Goal: Task Accomplishment & Management: Complete application form

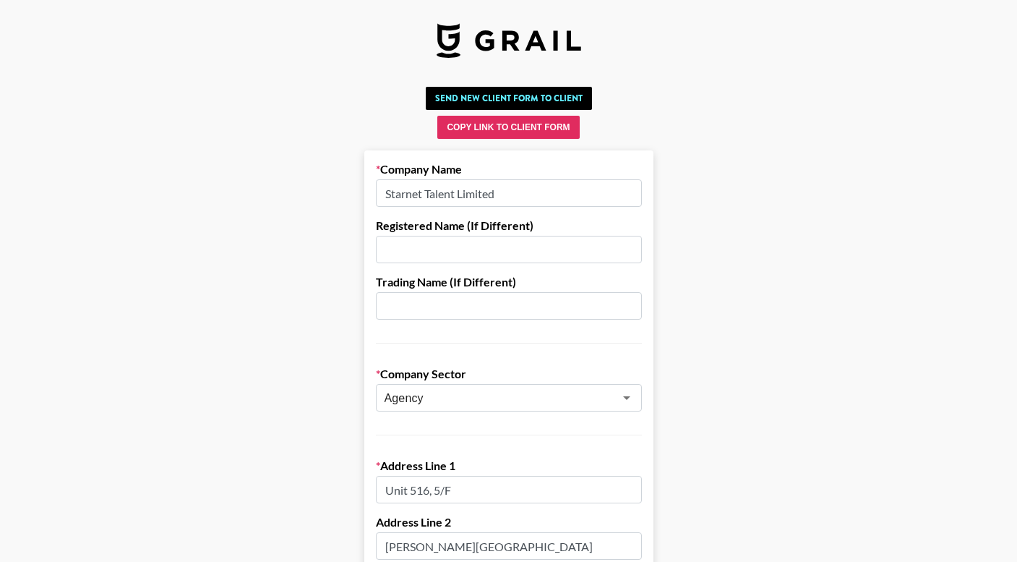
scroll to position [11, 0]
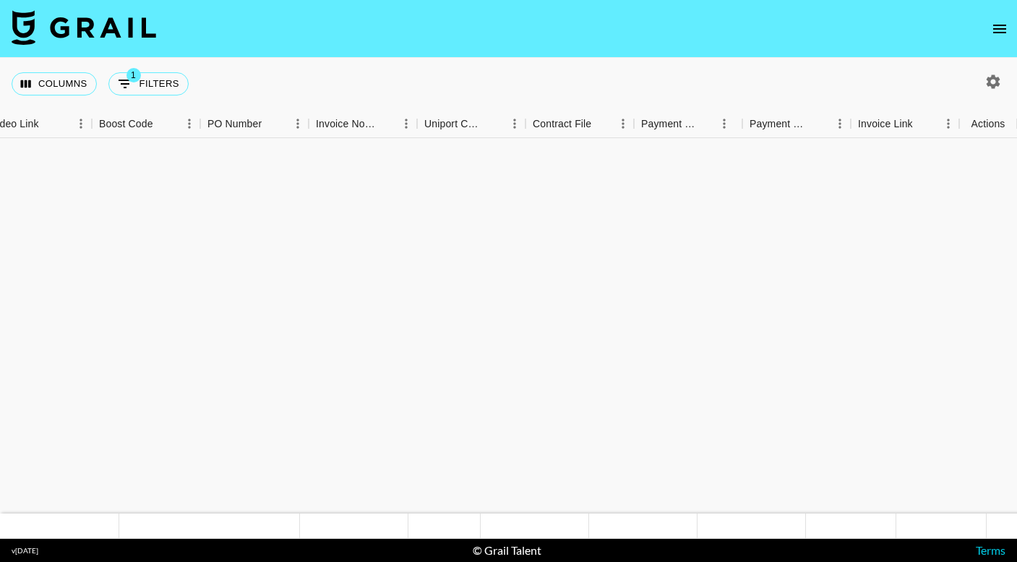
scroll to position [1582, 1401]
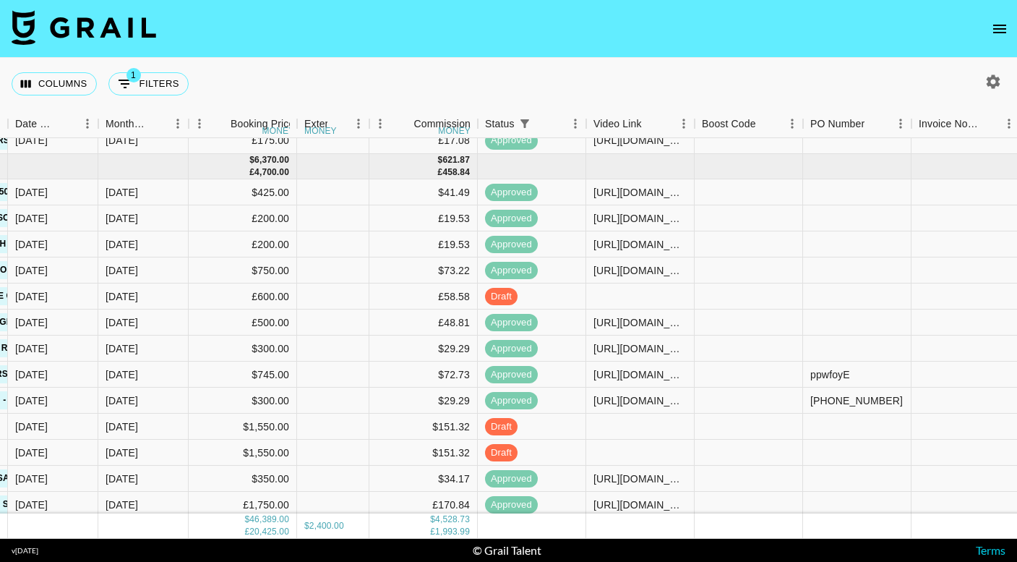
scroll to position [2453, 798]
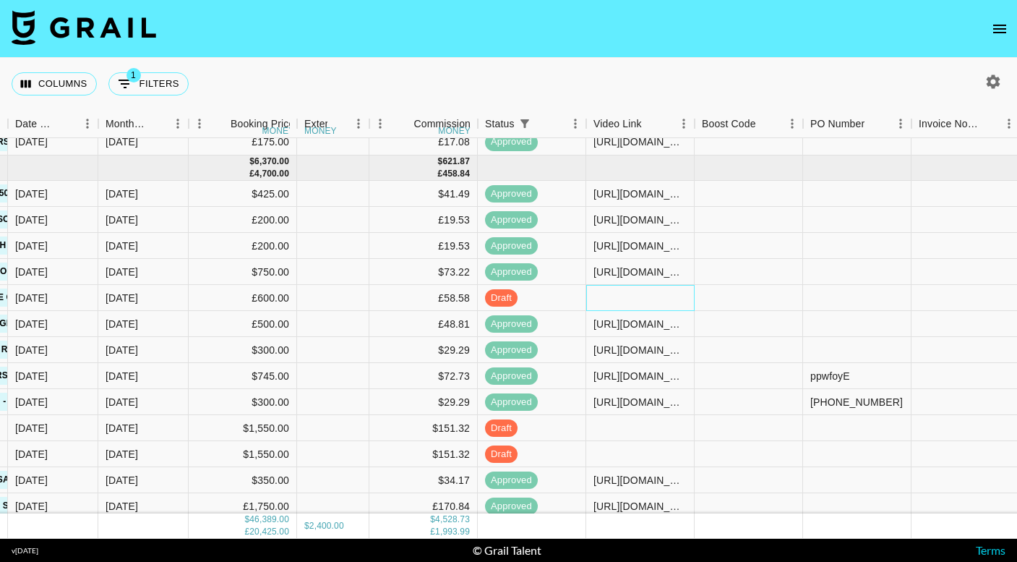
click at [636, 292] on div at bounding box center [640, 298] width 108 height 26
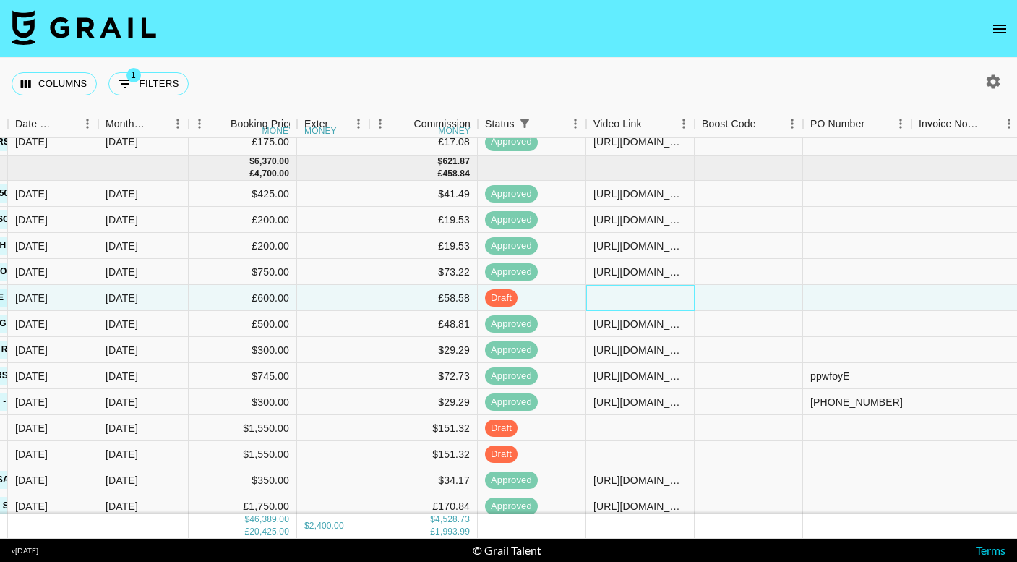
click at [636, 292] on div at bounding box center [640, 298] width 108 height 26
type input "[URL][DOMAIN_NAME]"
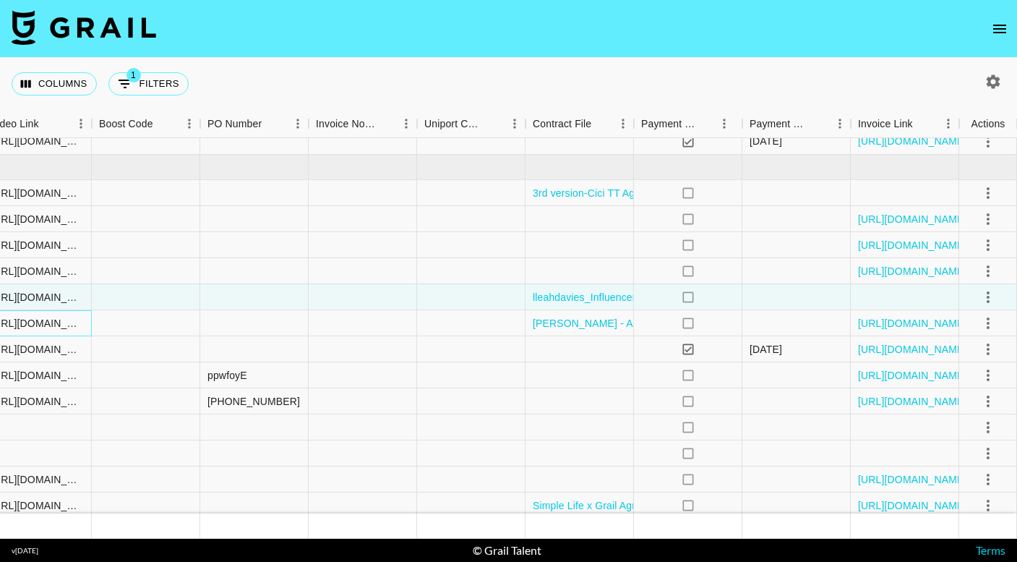
scroll to position [2454, 1401]
click at [987, 295] on icon "select merge strategy" at bounding box center [988, 297] width 17 height 17
click at [965, 430] on div "Approve" at bounding box center [957, 432] width 44 height 17
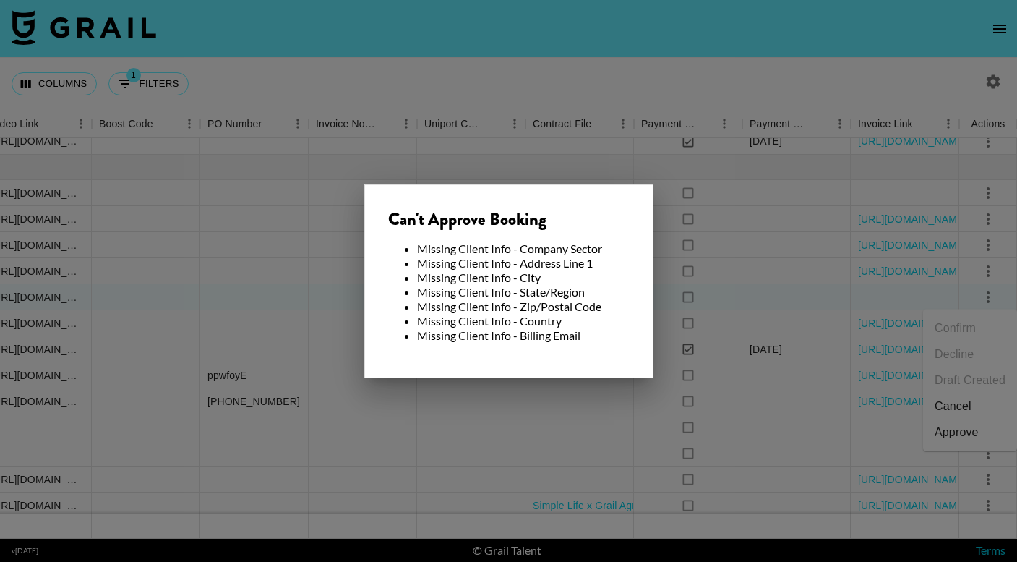
click at [336, 290] on div at bounding box center [508, 281] width 1017 height 562
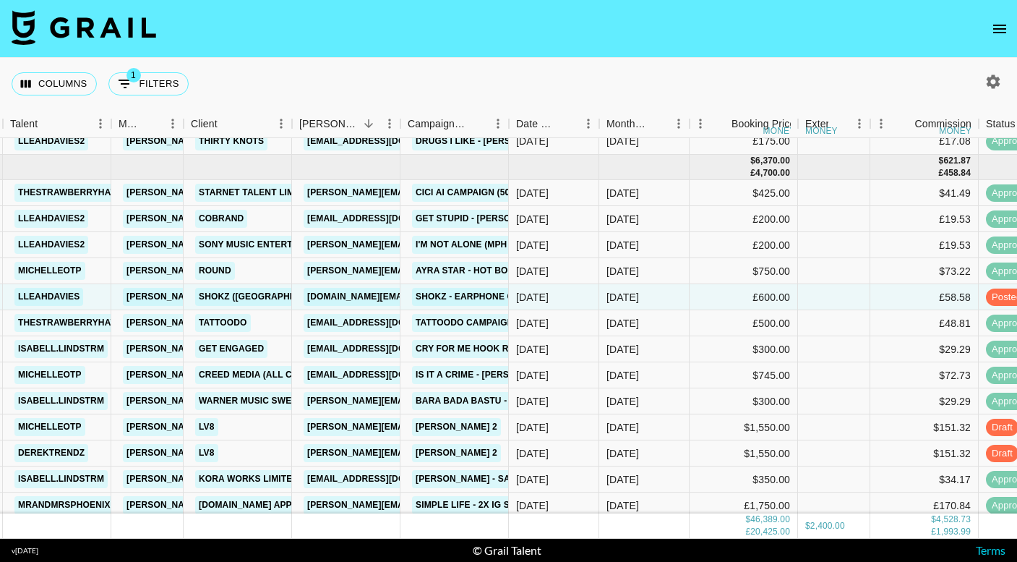
scroll to position [2454, 256]
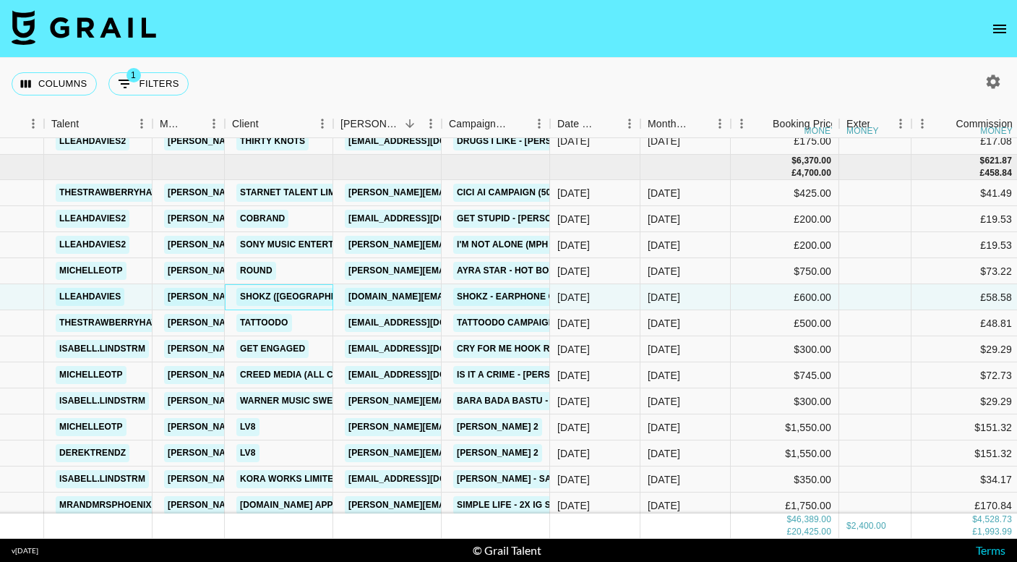
click at [294, 296] on link "SHOKZ (SINGAPORE) PTE. LTD." at bounding box center [328, 297] width 185 height 18
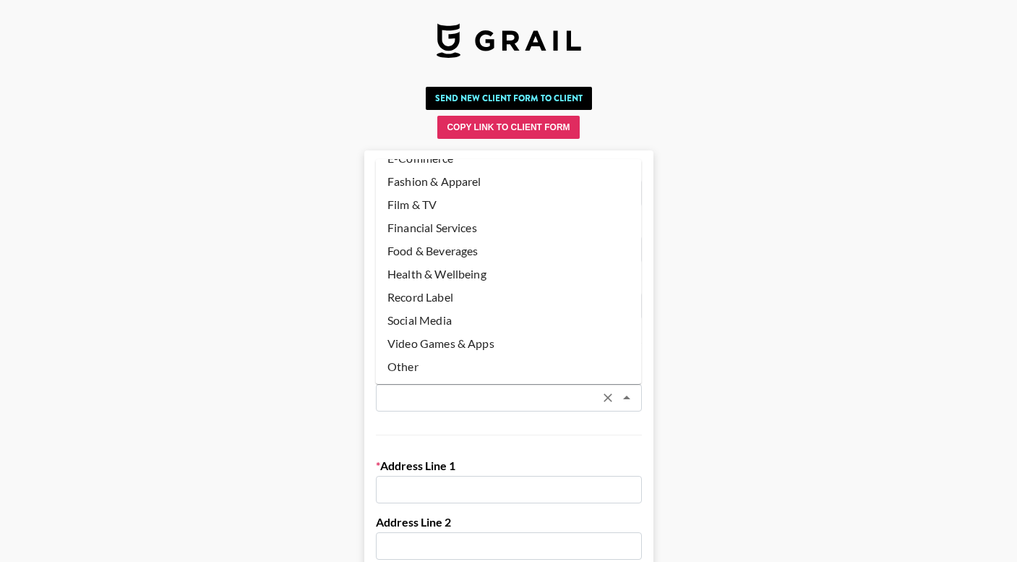
scroll to position [111, 0]
click at [445, 368] on li "Other" at bounding box center [509, 366] width 266 height 23
type input "Other"
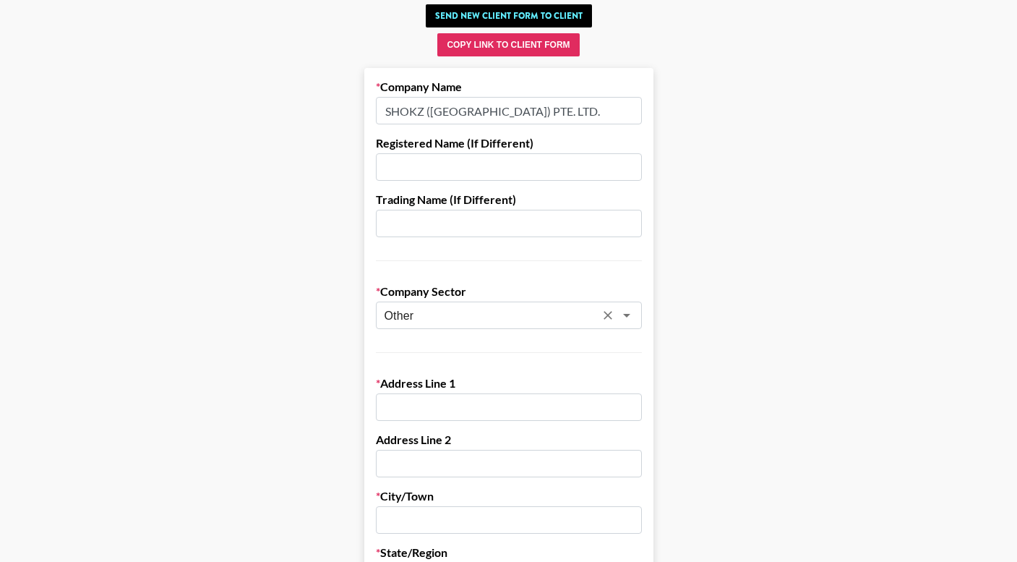
scroll to position [93, 0]
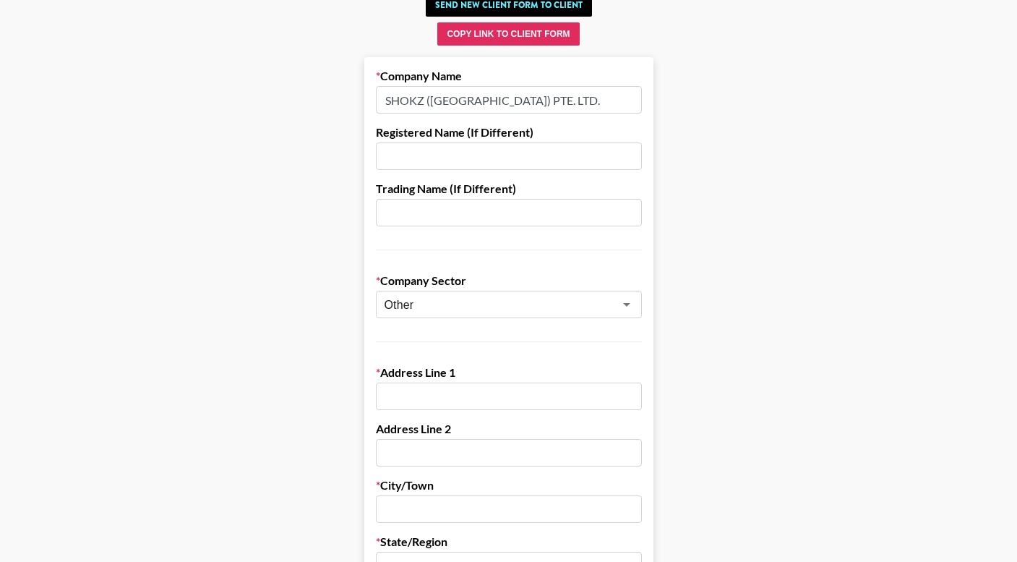
paste input "11 NORTH BUONA VISTA DRIVE"
type input "11 NORTH BUONA VISTA DRIVE"
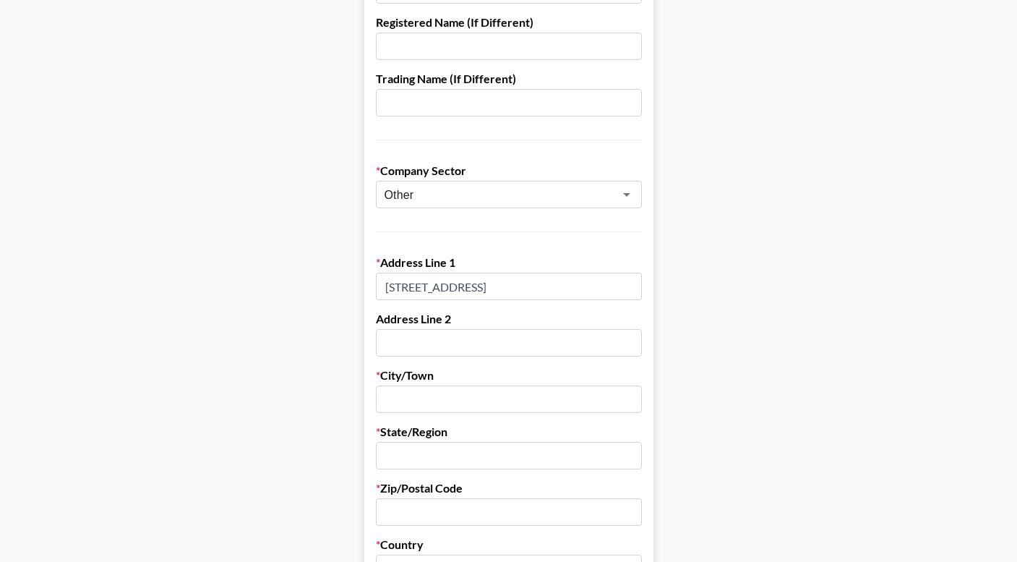
scroll to position [210, 0]
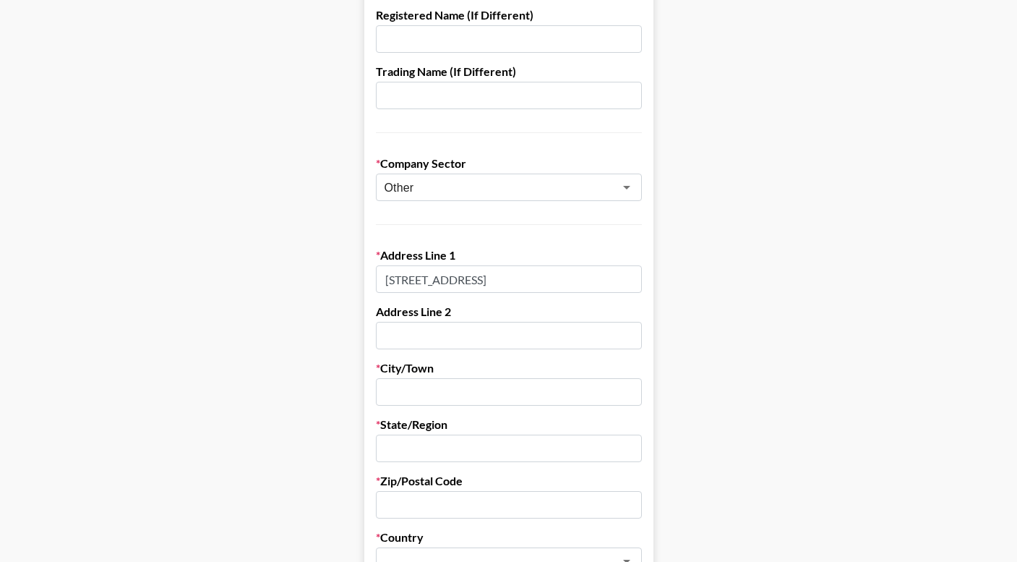
paste input "#16-09 THE METROPOLIS"
type input "#16-09 THE METROPOLIS"
paste input "SINGAPORE"
type input "SINGAPORE"
paste input "SINGAPORE"
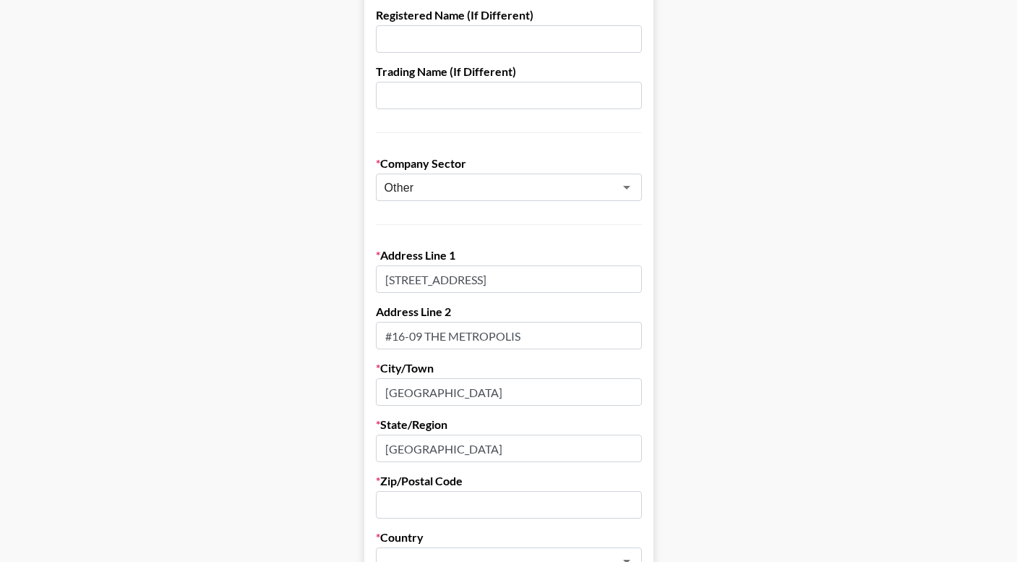
type input "SINGAPORE"
paste input "138589"
type input "138589"
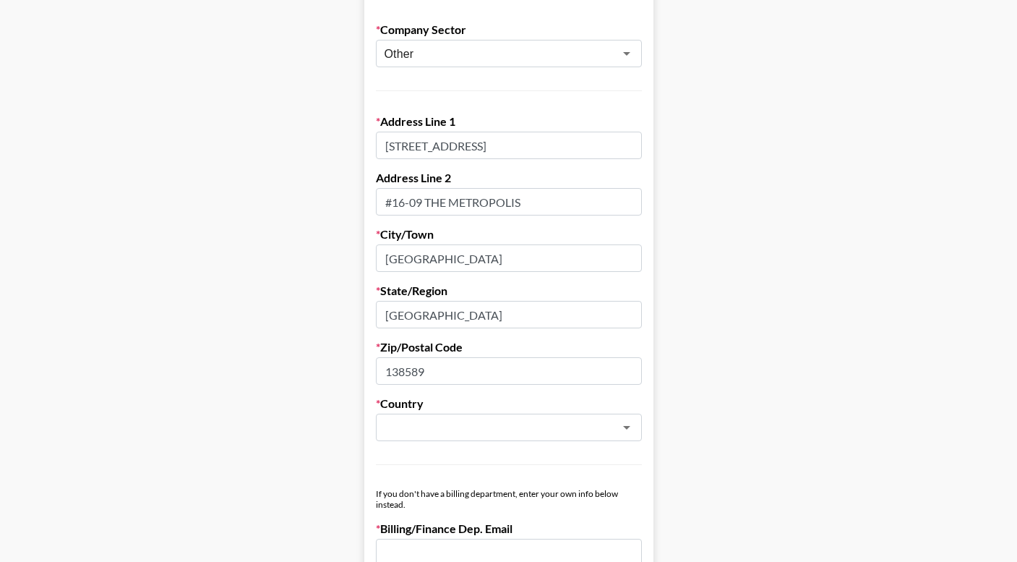
scroll to position [345, 0]
click at [416, 464] on li "Singapore" at bounding box center [509, 457] width 266 height 23
type input "Singapore"
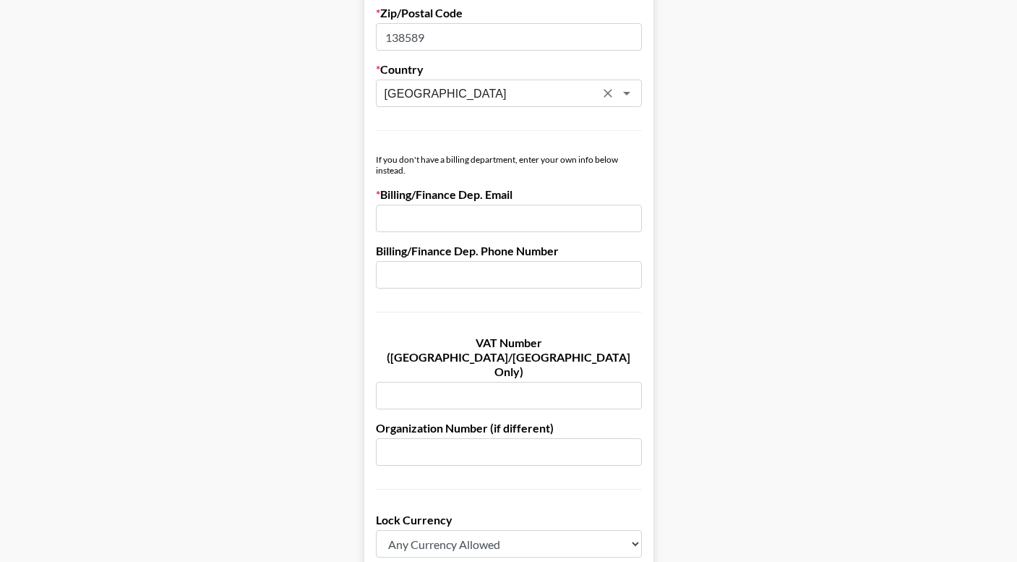
scroll to position [680, 0]
paste input "[DOMAIN_NAME][EMAIL_ADDRESS][DOMAIN_NAME]"
type input "[DOMAIN_NAME][EMAIL_ADDRESS][DOMAIN_NAME]"
click at [336, 229] on main "Send New Client Form to Client Copy Link to Client Form Company Name SHOKZ (SIN…" at bounding box center [509, 146] width 994 height 1490
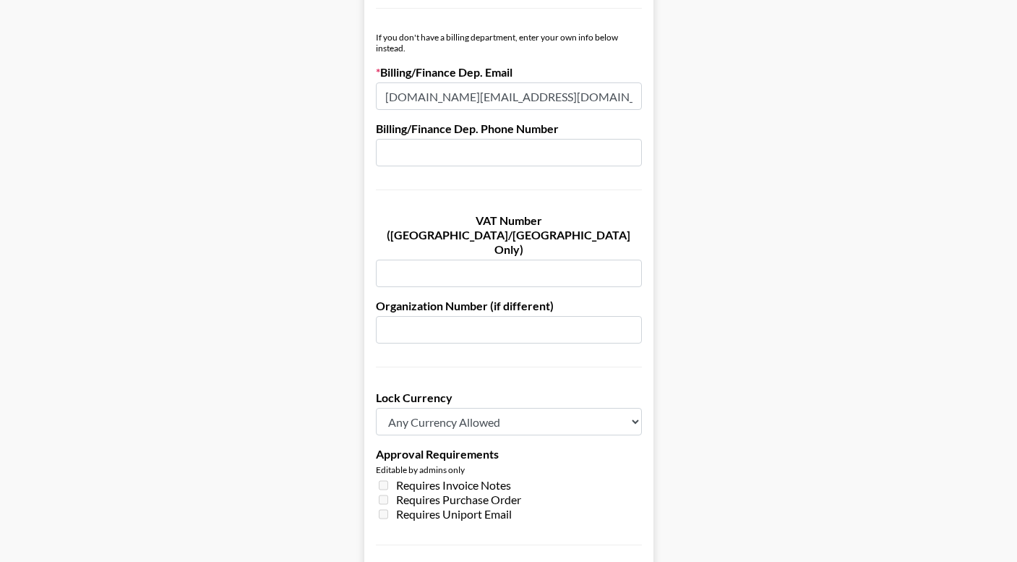
scroll to position [1050, 0]
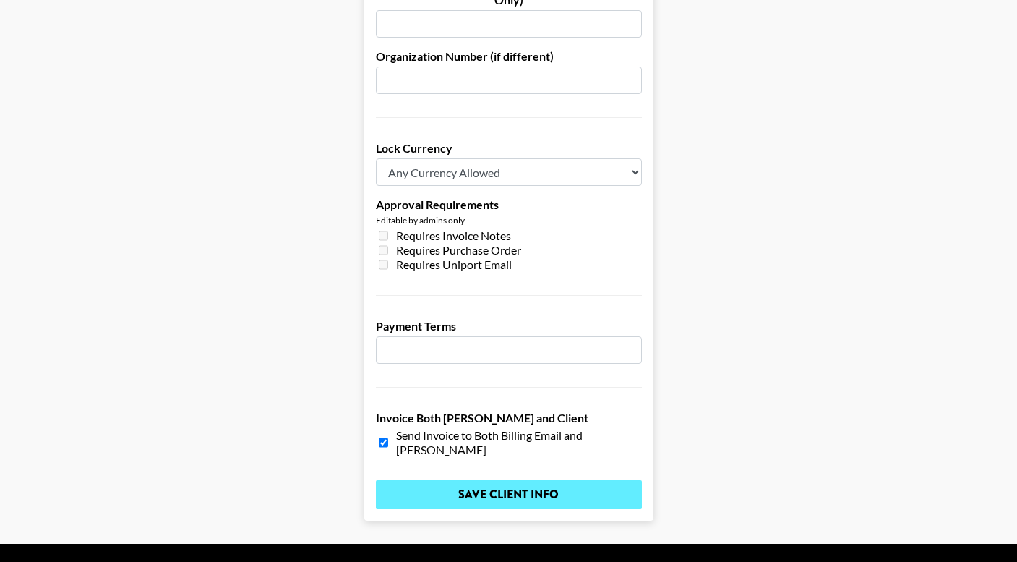
click at [435, 480] on input "Save Client Info" at bounding box center [509, 494] width 266 height 29
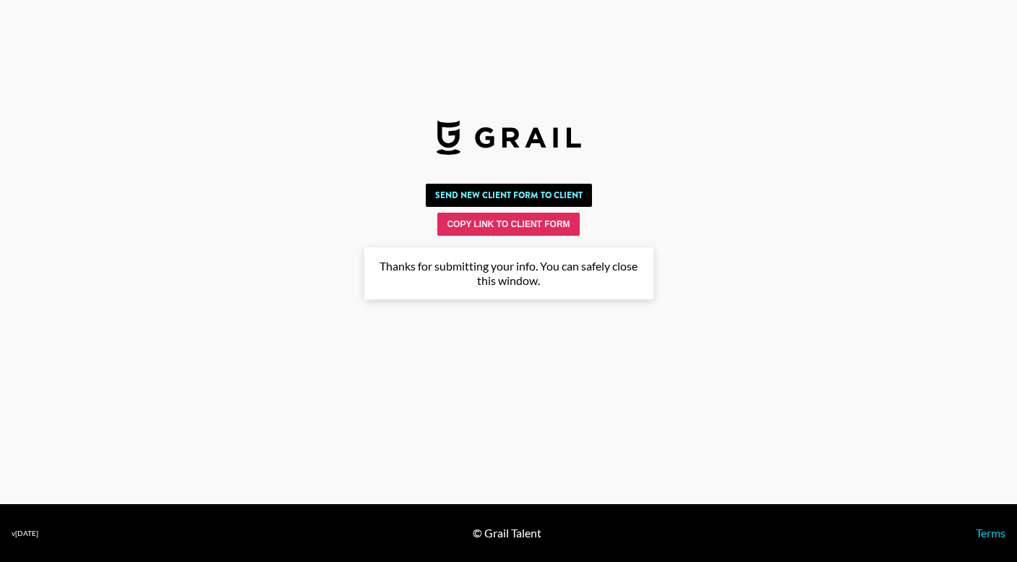
scroll to position [0, 0]
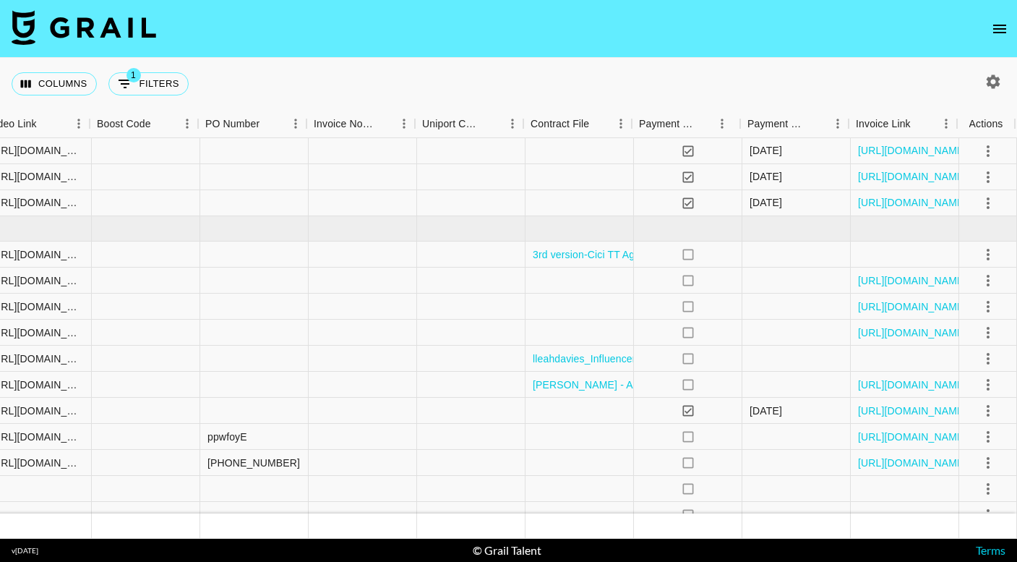
scroll to position [2393, 1401]
click at [988, 359] on icon "select merge strategy" at bounding box center [988, 359] width 3 height 12
click at [965, 488] on div "Approve" at bounding box center [957, 493] width 44 height 17
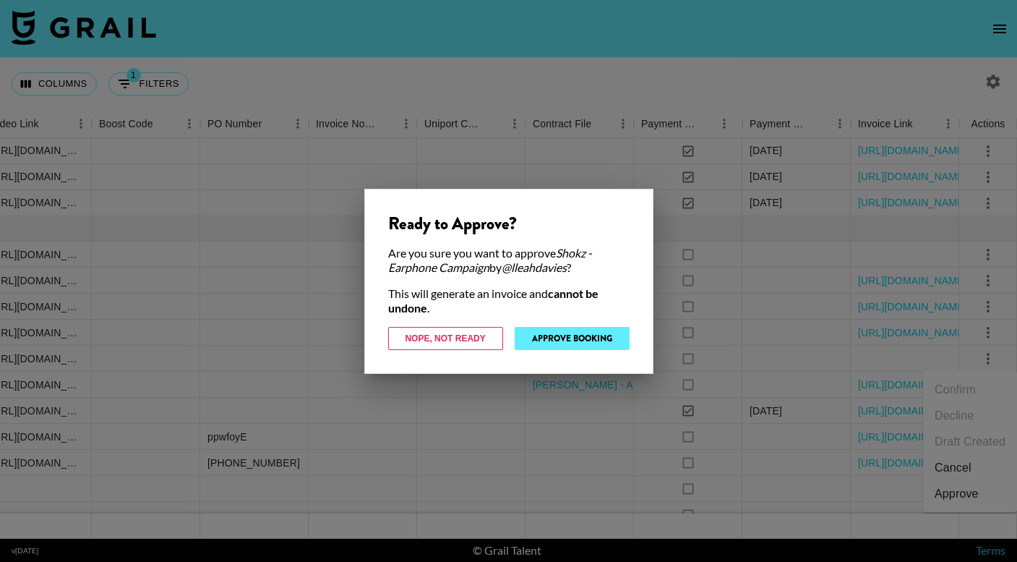
click at [598, 335] on button "Approve Booking" at bounding box center [572, 338] width 115 height 23
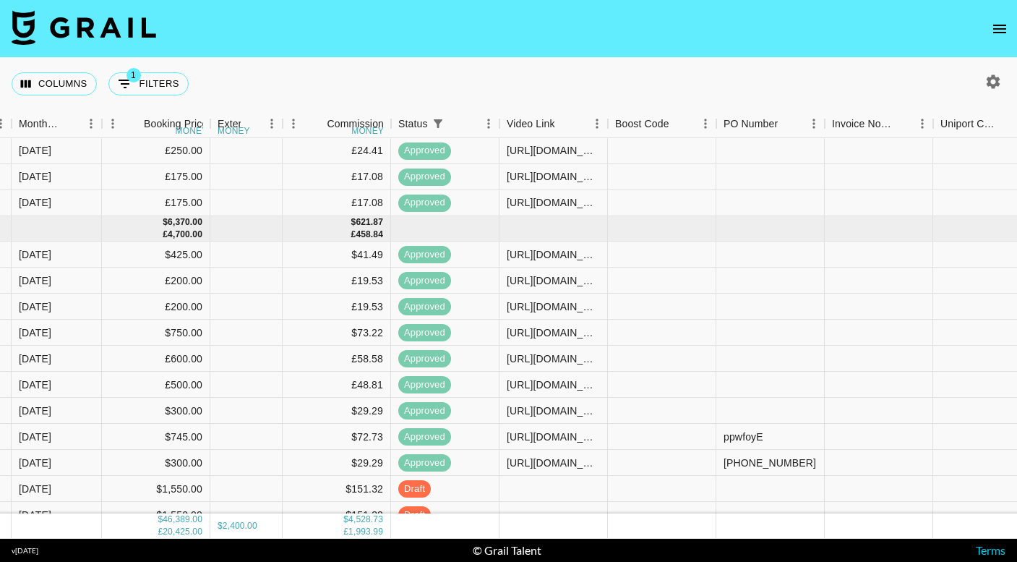
scroll to position [2393, 858]
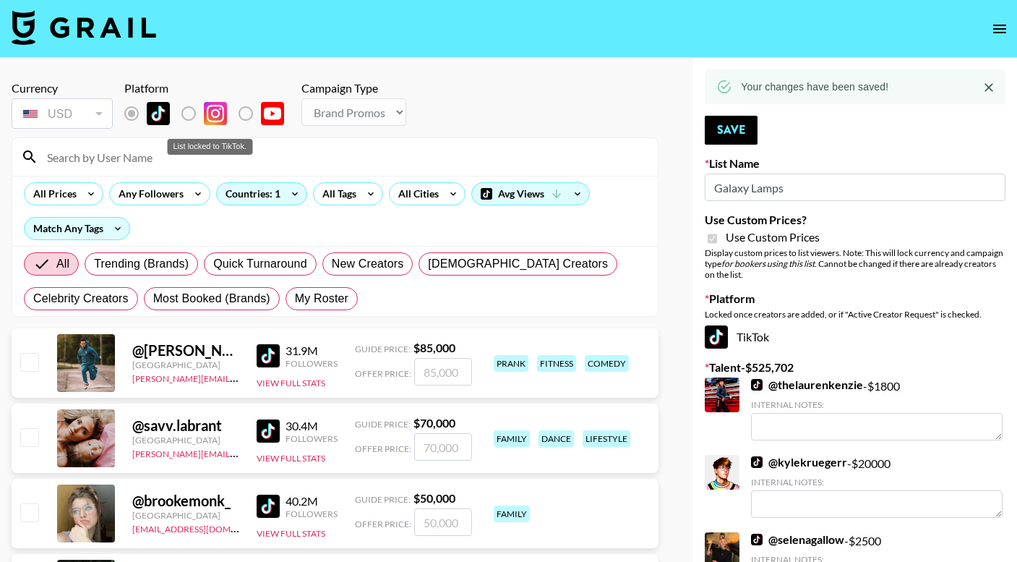
select select "Brand"
